Goal: Book appointment/travel/reservation

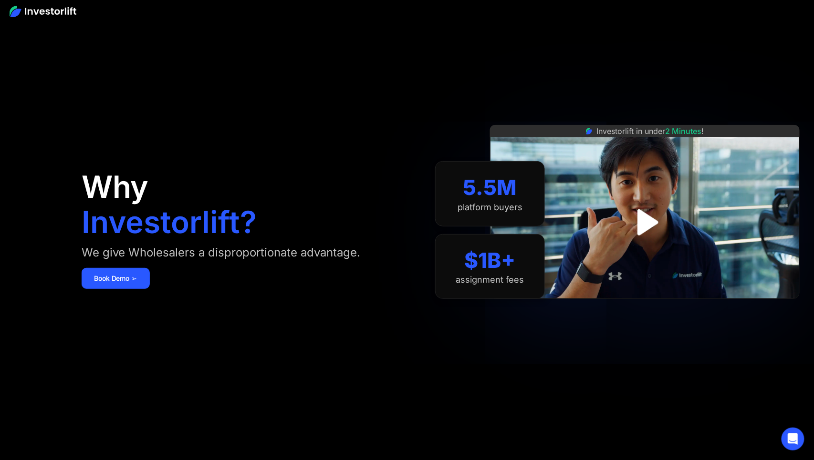
drag, startPoint x: 308, startPoint y: 155, endPoint x: 141, endPoint y: 31, distance: 207.6
click at [302, 143] on div "Why Investorlift? We give Wholesalers a disproportionate advantage. [DEMOGRAPHI…" at bounding box center [242, 230] width 321 height 403
click at [50, 12] on img at bounding box center [43, 11] width 67 height 11
click at [122, 284] on link "Book Demo ➢" at bounding box center [116, 278] width 68 height 21
